Goal: Task Accomplishment & Management: Manage account settings

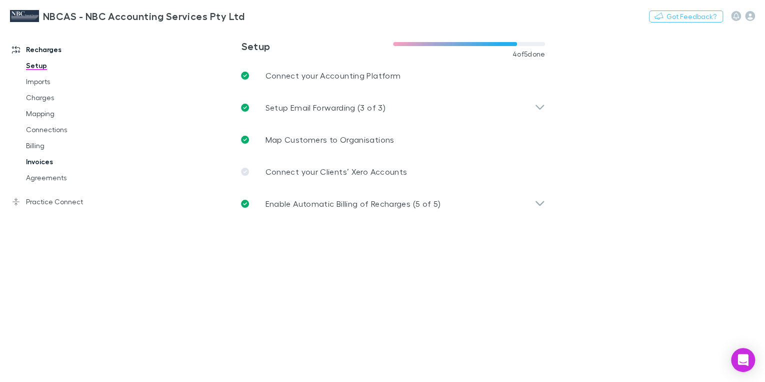
click at [50, 162] on link "Invoices" at bounding box center [73, 162] width 114 height 16
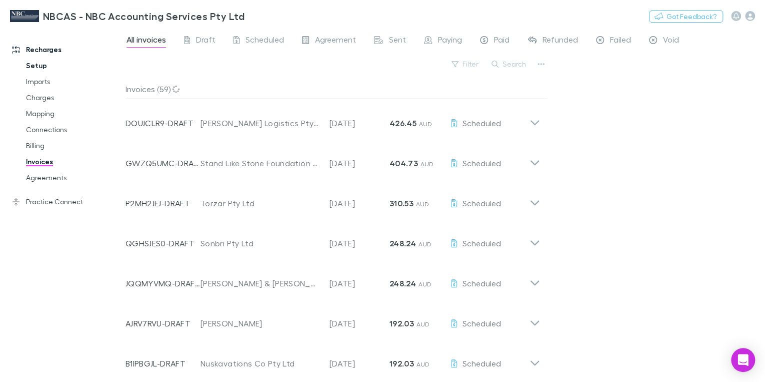
click at [46, 68] on link "Setup" at bounding box center [73, 66] width 114 height 16
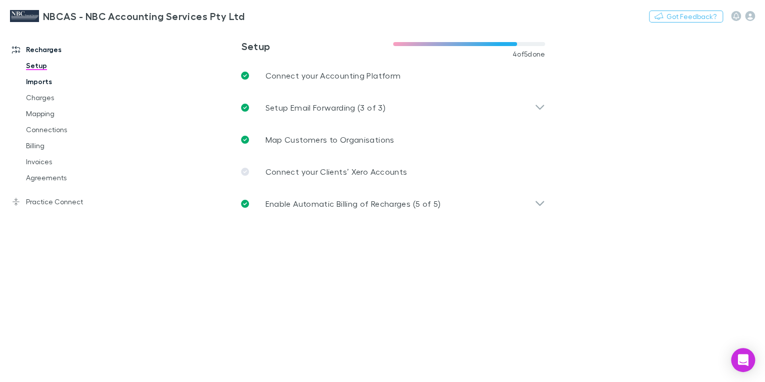
click at [50, 83] on link "Imports" at bounding box center [73, 82] width 114 height 16
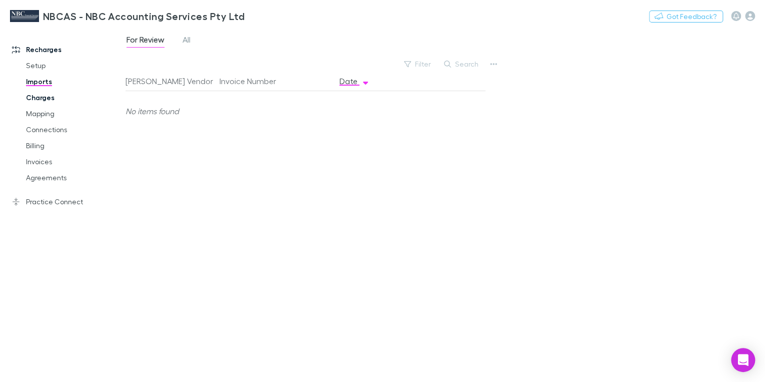
click at [40, 98] on link "Charges" at bounding box center [73, 98] width 114 height 16
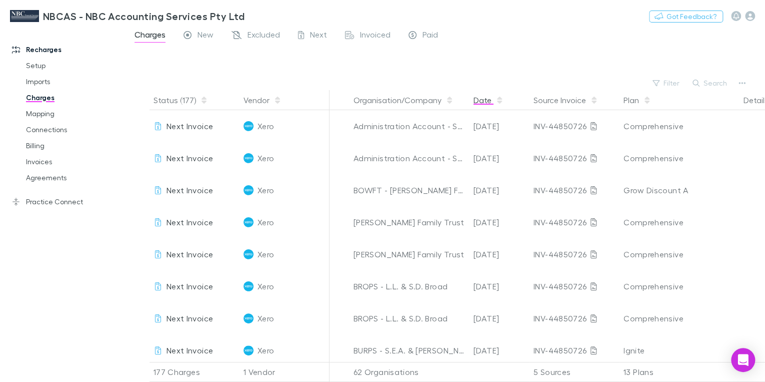
click at [481, 99] on button "Date" at bounding box center [489, 100] width 30 height 20
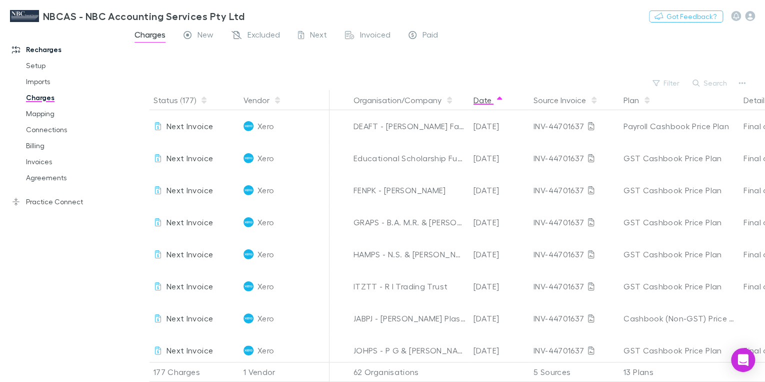
click at [482, 99] on button "Date" at bounding box center [489, 100] width 30 height 20
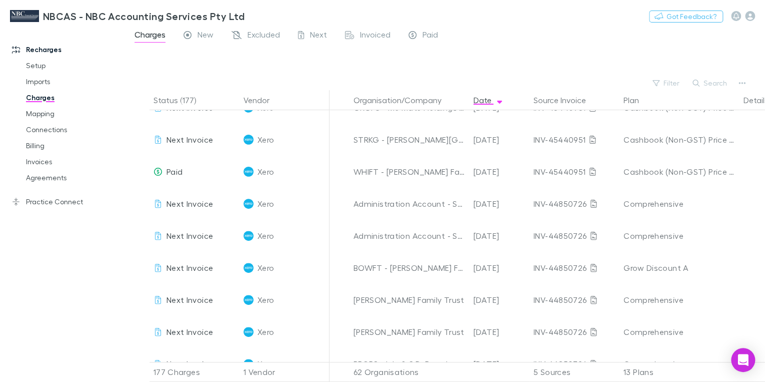
scroll to position [2521, 0]
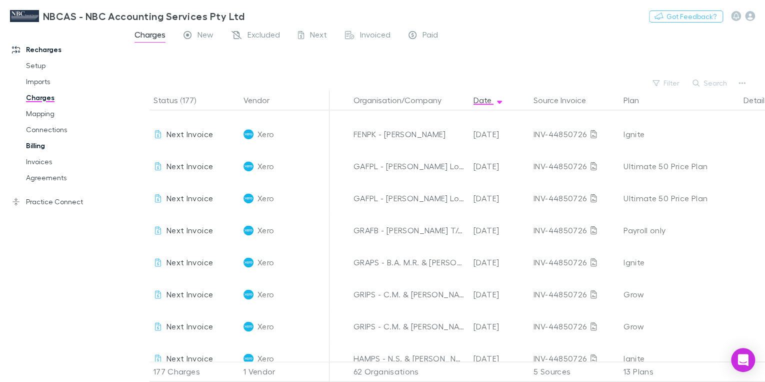
click at [39, 145] on link "Billing" at bounding box center [73, 146] width 114 height 16
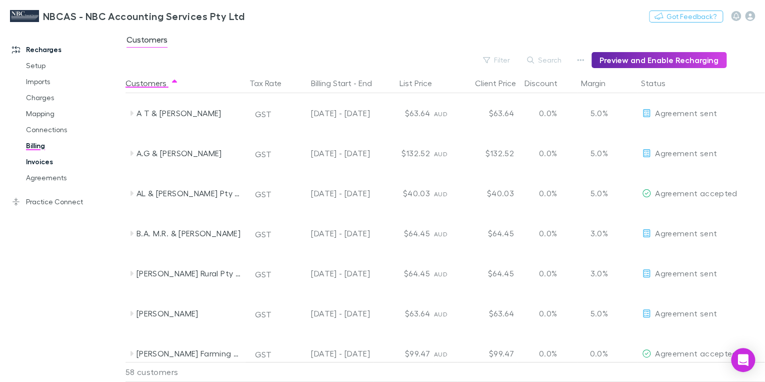
click at [42, 162] on link "Invoices" at bounding box center [73, 162] width 114 height 16
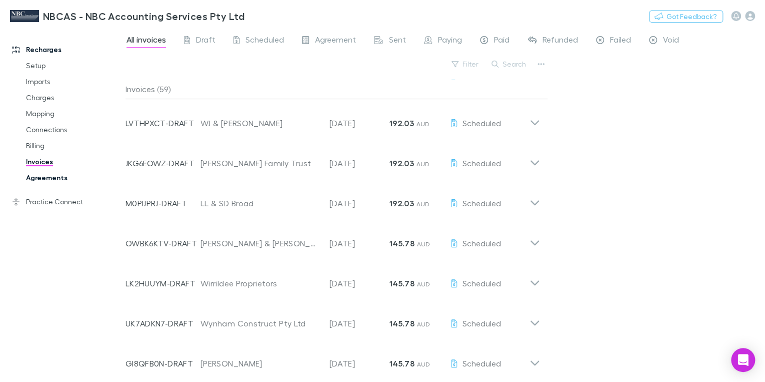
scroll to position [160, 0]
click at [40, 80] on link "Imports" at bounding box center [73, 82] width 114 height 16
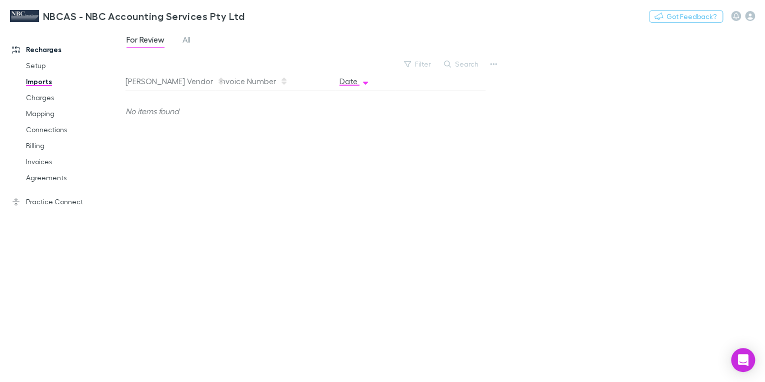
click at [353, 83] on button "Date" at bounding box center [355, 81] width 30 height 20
click at [187, 41] on span "All" at bounding box center [187, 41] width 8 height 13
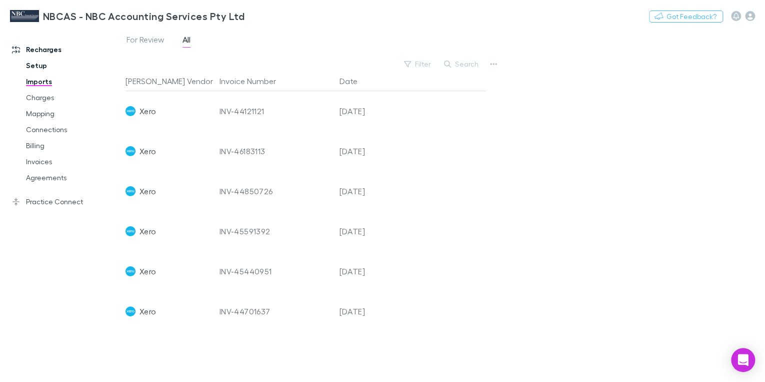
click at [34, 66] on link "Setup" at bounding box center [73, 66] width 114 height 16
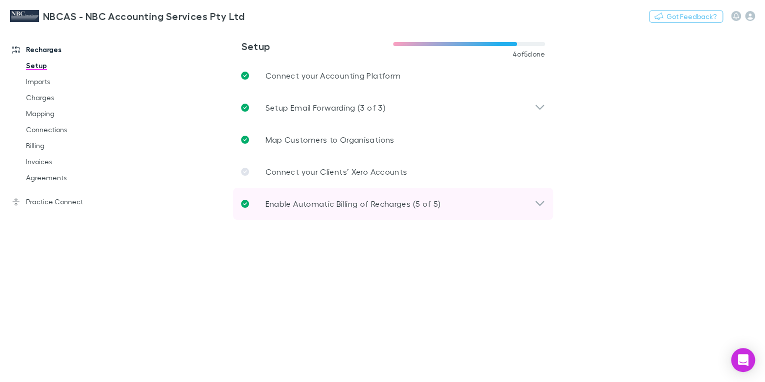
click at [312, 206] on p "Enable Automatic Billing of Recharges (5 of 5)" at bounding box center [353, 204] width 176 height 12
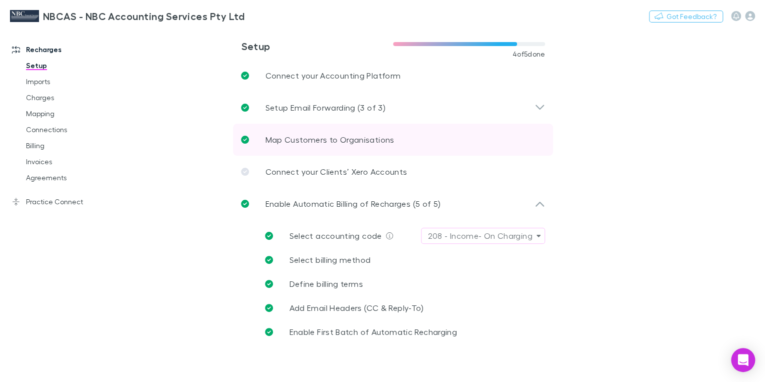
click at [296, 144] on p "Map Customers to Organisations" at bounding box center [329, 140] width 129 height 12
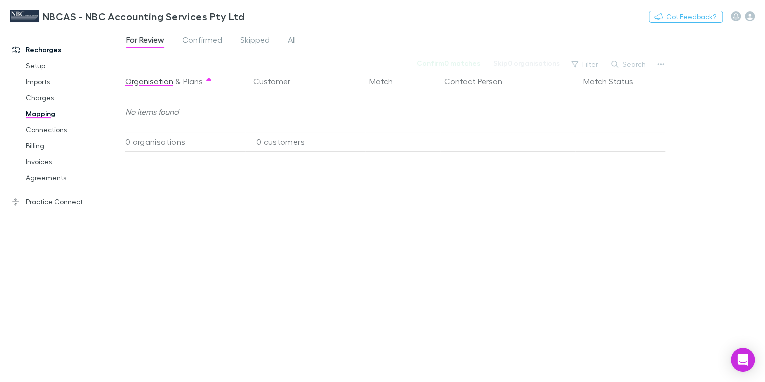
click at [45, 113] on link "Mapping" at bounding box center [73, 114] width 114 height 16
click at [36, 65] on link "Setup" at bounding box center [73, 66] width 114 height 16
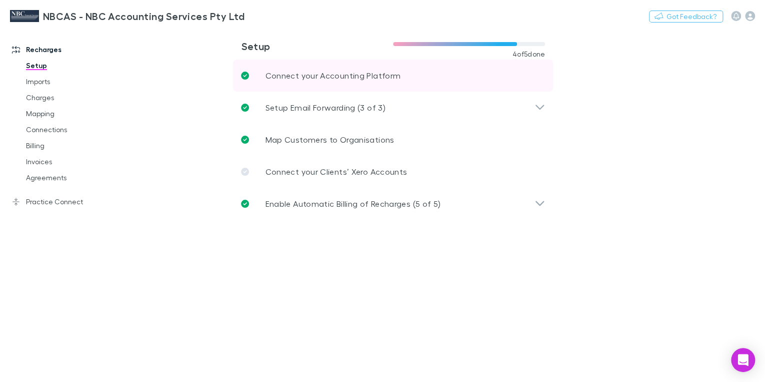
click at [314, 77] on p "Connect your Accounting Platform" at bounding box center [333, 76] width 136 height 12
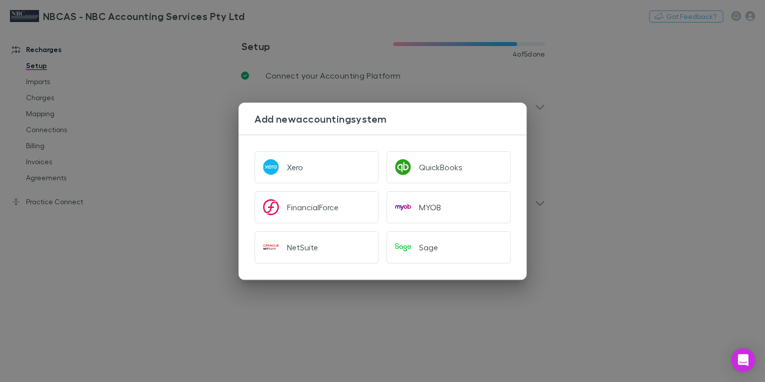
click at [30, 67] on div "Add new accounting system Xero QuickBooks FinancialForce MYOB NetSuite Sage" at bounding box center [382, 191] width 765 height 382
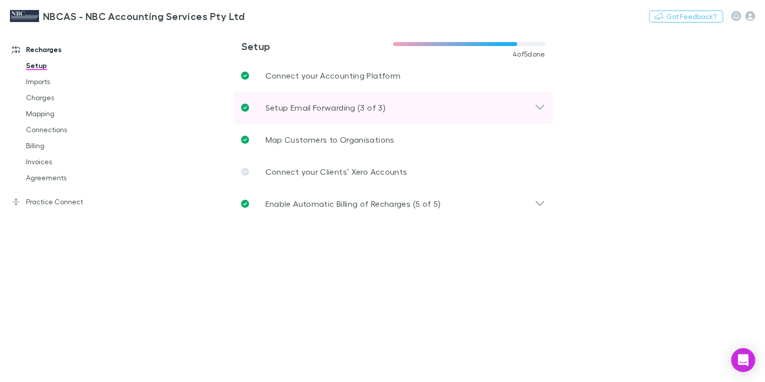
click at [275, 110] on p "Setup Email Forwarding (3 of 3)" at bounding box center [325, 108] width 120 height 12
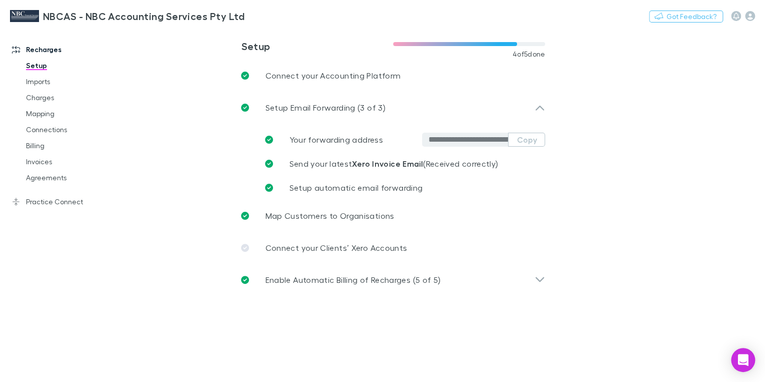
click at [448, 143] on input "**********" at bounding box center [468, 140] width 80 height 10
click at [518, 142] on button "Copy" at bounding box center [526, 140] width 37 height 14
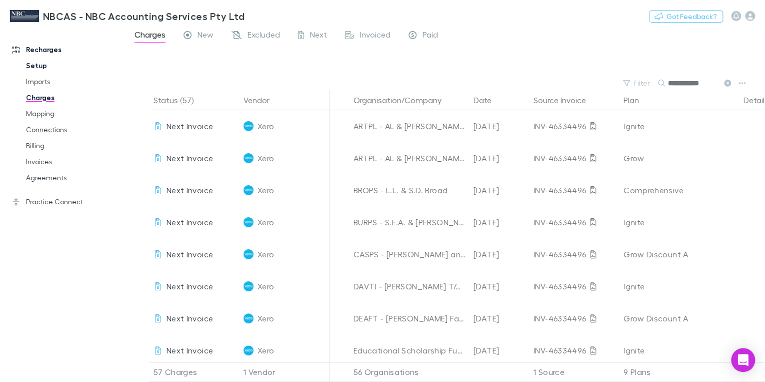
click at [45, 66] on link "Setup" at bounding box center [73, 66] width 114 height 16
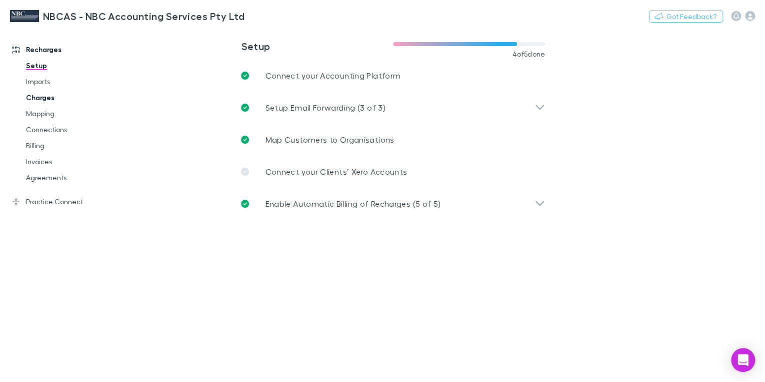
click at [35, 98] on link "Charges" at bounding box center [73, 98] width 114 height 16
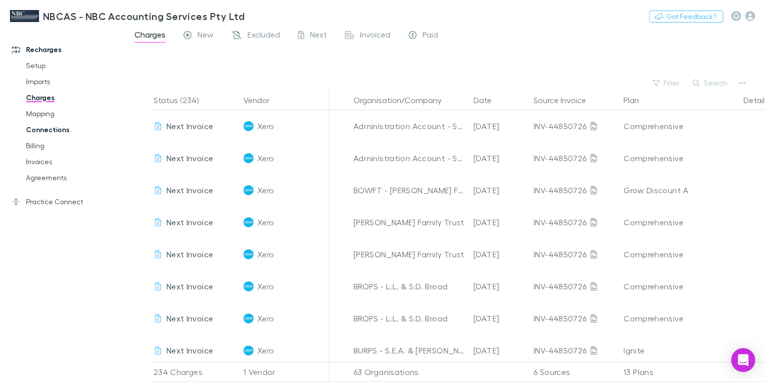
click at [38, 132] on link "Connections" at bounding box center [73, 130] width 114 height 16
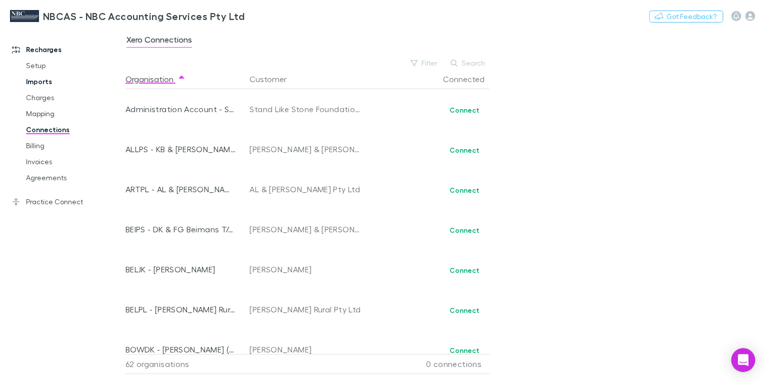
click at [42, 84] on link "Imports" at bounding box center [73, 82] width 114 height 16
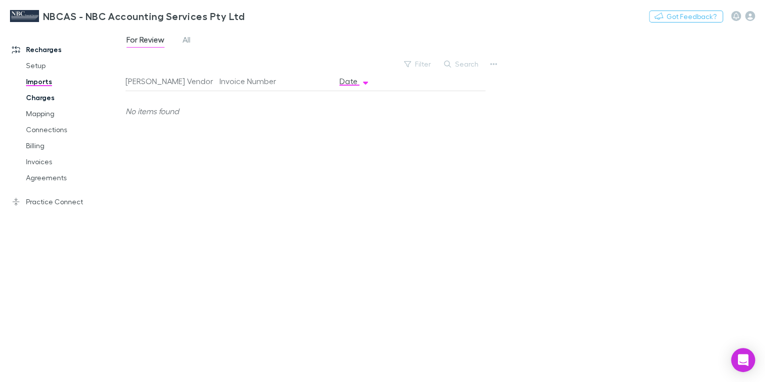
click at [42, 99] on link "Charges" at bounding box center [73, 98] width 114 height 16
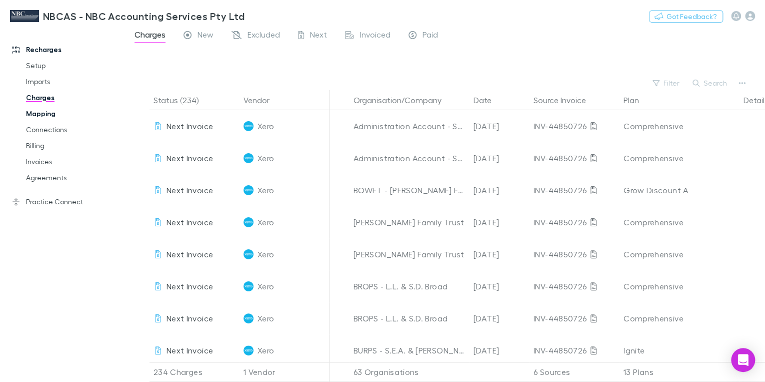
click at [40, 114] on link "Mapping" at bounding box center [73, 114] width 114 height 16
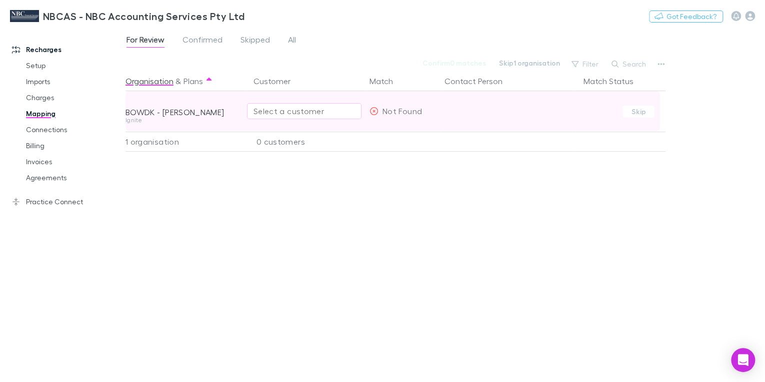
click at [288, 116] on div "Select a customer" at bounding box center [305, 111] width 102 height 12
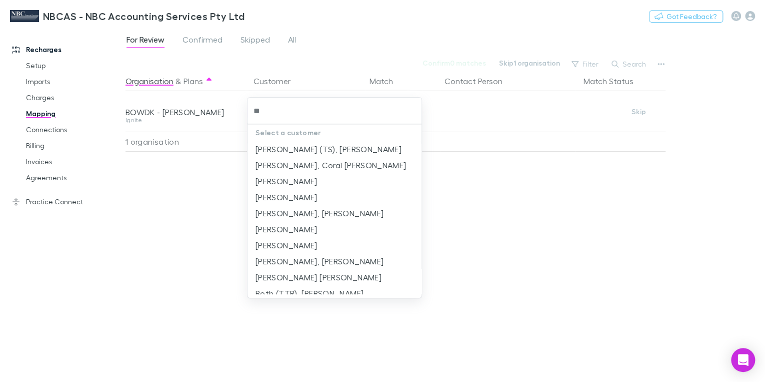
type input "***"
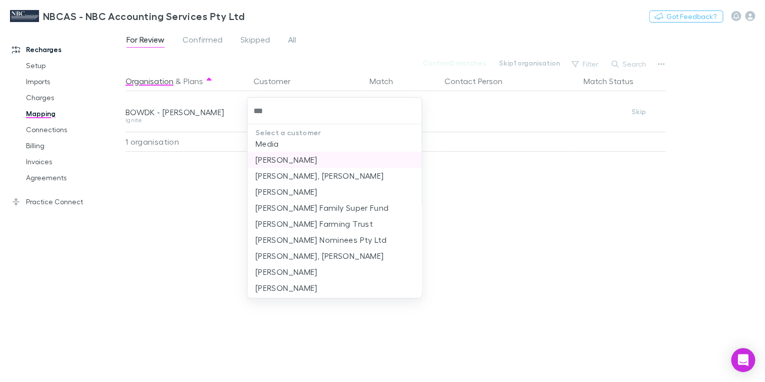
scroll to position [80, 0]
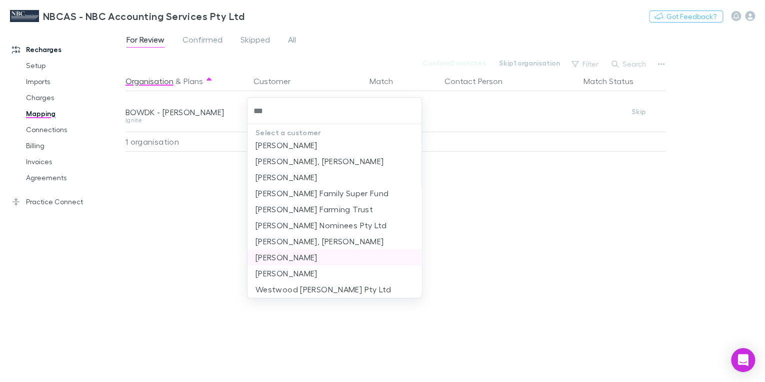
click at [319, 257] on li "Bowman, Debra Kay" at bounding box center [335, 257] width 174 height 16
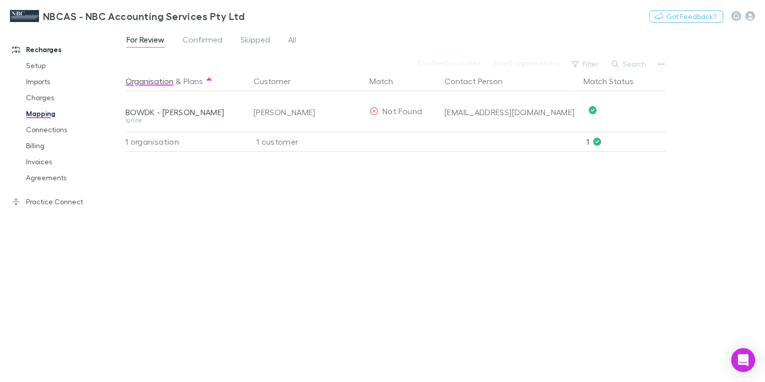
click at [287, 217] on div "Organisation & Plans Customer Match Contact Person Match Status BOWDK - Debra K…" at bounding box center [397, 222] width 543 height 303
click at [410, 264] on div "Organisation & Plans Customer Match Contact Person Match Status BOWDK - Debra K…" at bounding box center [397, 222] width 543 height 303
click at [448, 49] on div "For Review Confirmed Skipped All" at bounding box center [446, 42] width 640 height 19
